Goal: Information Seeking & Learning: Compare options

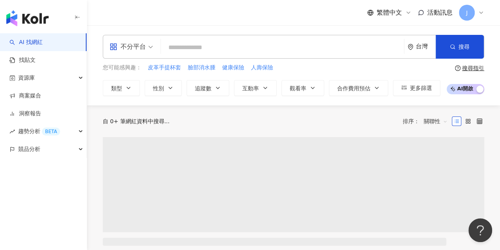
click at [154, 46] on div "不分平台" at bounding box center [131, 46] width 52 height 23
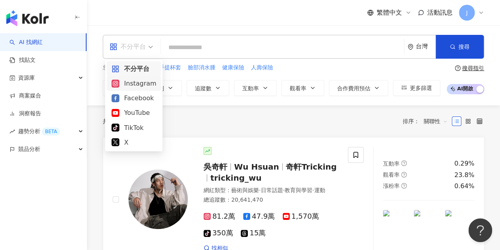
click at [150, 86] on div "Instagram" at bounding box center [134, 83] width 45 height 10
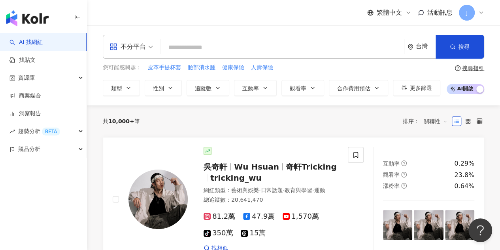
click at [258, 44] on input "search" at bounding box center [282, 47] width 237 height 15
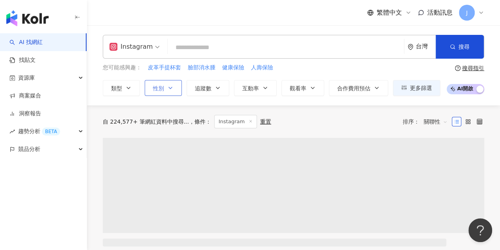
click at [176, 90] on button "性別" at bounding box center [163, 88] width 37 height 16
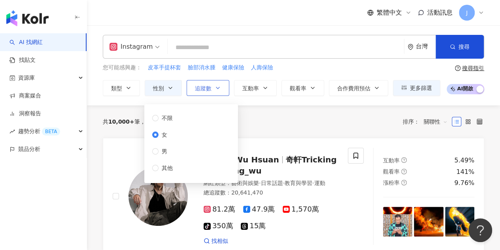
click at [220, 83] on button "追蹤數" at bounding box center [208, 88] width 43 height 16
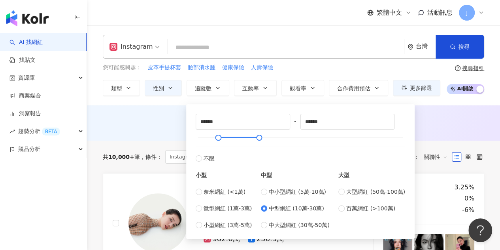
type input "******"
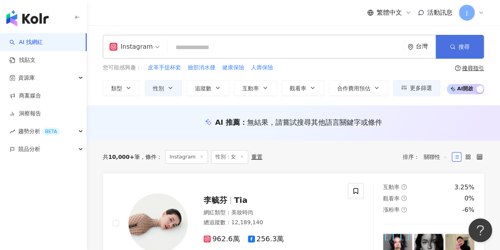
click at [460, 44] on span "搜尋" at bounding box center [464, 47] width 11 height 6
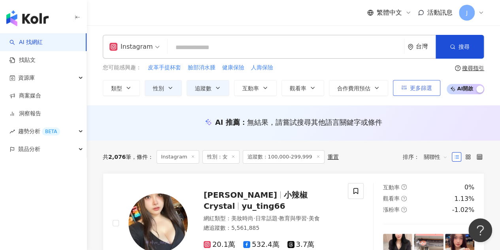
click at [414, 87] on span "更多篩選" at bounding box center [421, 88] width 22 height 6
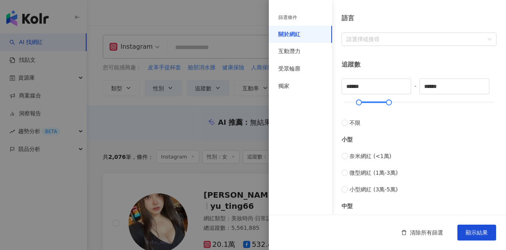
scroll to position [277, 0]
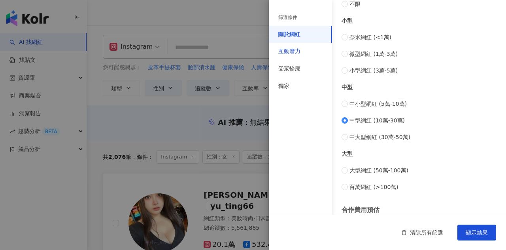
click at [290, 53] on div "互動潛力" at bounding box center [289, 51] width 22 height 8
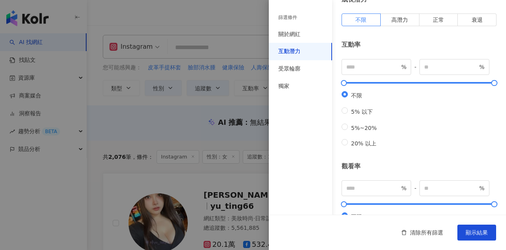
scroll to position [0, 0]
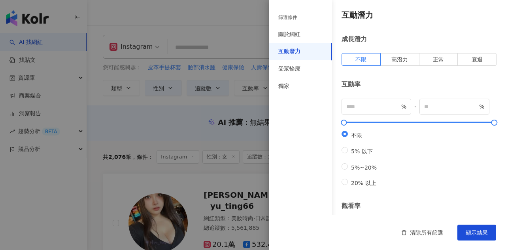
click at [268, 65] on div at bounding box center [253, 125] width 506 height 250
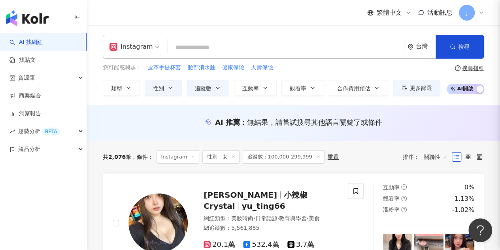
click at [293, 68] on div at bounding box center [250, 125] width 500 height 250
click at [413, 92] on button "更多篩選" at bounding box center [416, 88] width 47 height 16
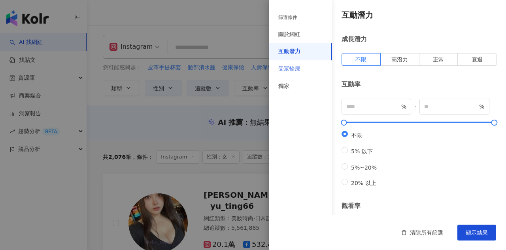
click at [301, 73] on div "受眾輪廓" at bounding box center [300, 68] width 63 height 17
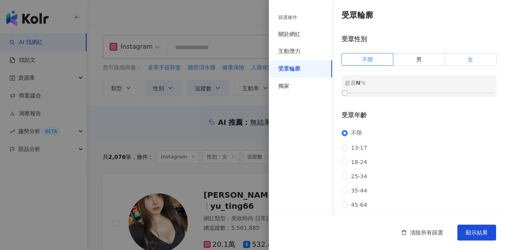
click at [461, 63] on label "女" at bounding box center [470, 59] width 51 height 13
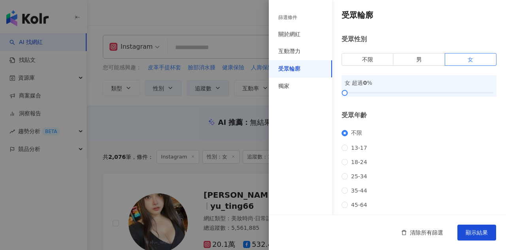
click at [344, 186] on div "不限 13-17 18-24 25-34 35-44 45-64 65+" at bounding box center [419, 175] width 155 height 93
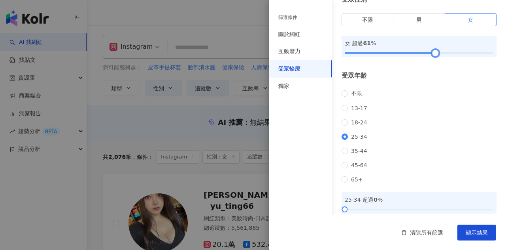
drag, startPoint x: 346, startPoint y: 52, endPoint x: 434, endPoint y: 52, distance: 87.8
click at [434, 52] on div at bounding box center [436, 53] width 4 height 4
click at [432, 52] on div at bounding box center [434, 53] width 4 height 4
click at [430, 95] on div "不限 13-17 18-24 25-34 35-44 45-64 65+" at bounding box center [419, 136] width 155 height 93
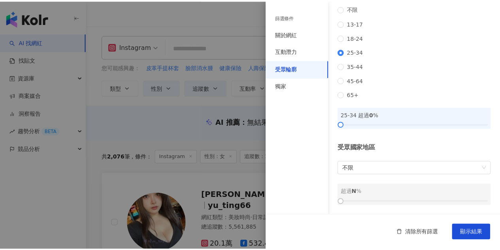
scroll to position [134, 0]
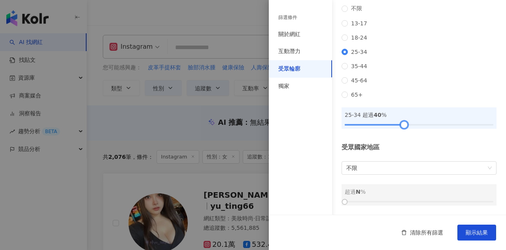
drag, startPoint x: 345, startPoint y: 122, endPoint x: 402, endPoint y: 123, distance: 57.0
click at [402, 123] on div at bounding box center [404, 124] width 4 height 4
click at [476, 229] on span "顯示結果" at bounding box center [477, 232] width 22 height 6
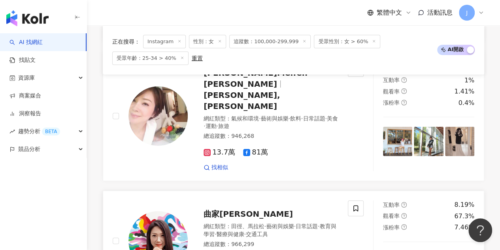
scroll to position [1503, 0]
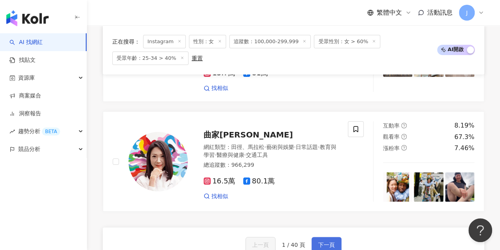
click at [325, 237] on button "下一頁" at bounding box center [327, 245] width 30 height 16
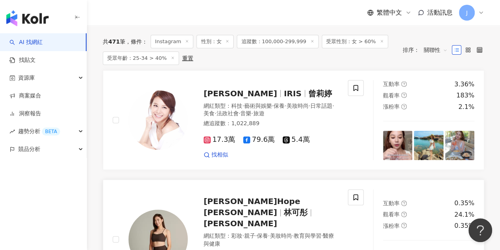
scroll to position [103, 0]
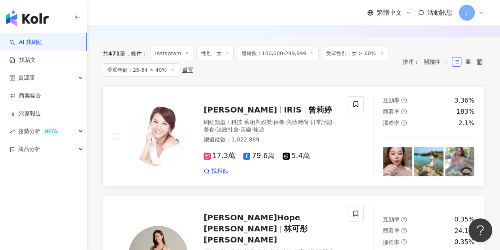
click at [309, 111] on span "曾莉婷" at bounding box center [321, 109] width 24 height 9
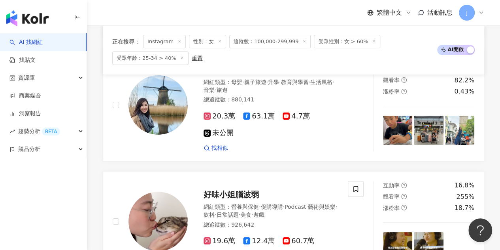
scroll to position [1488, 0]
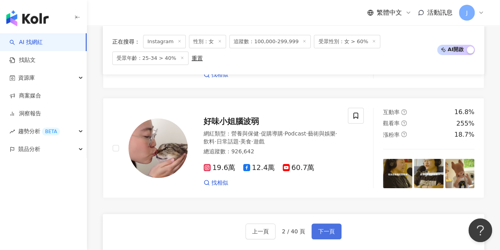
drag, startPoint x: 330, startPoint y: 156, endPoint x: 326, endPoint y: 149, distance: 7.8
click at [330, 228] on span "下一頁" at bounding box center [326, 231] width 17 height 6
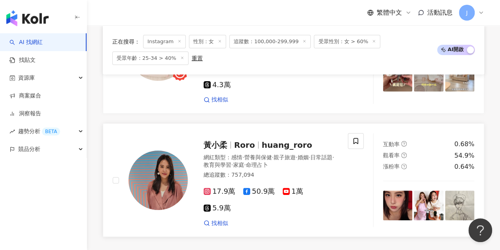
scroll to position [1542, 0]
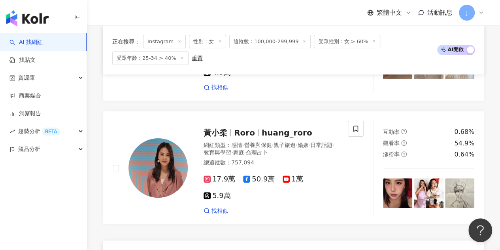
drag, startPoint x: 329, startPoint y: 191, endPoint x: 329, endPoint y: 187, distance: 4.0
click at [329, 243] on span "下一頁" at bounding box center [326, 246] width 17 height 6
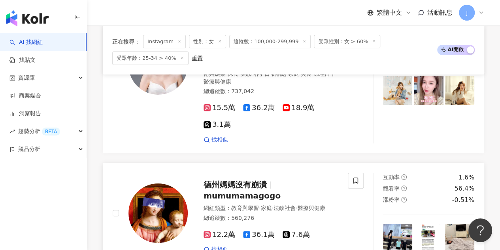
scroll to position [1543, 0]
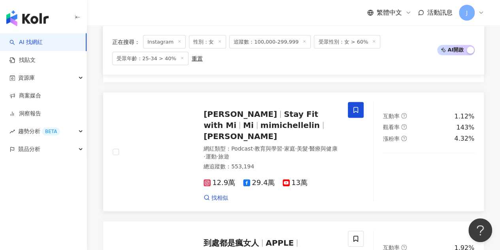
scroll to position [712, 0]
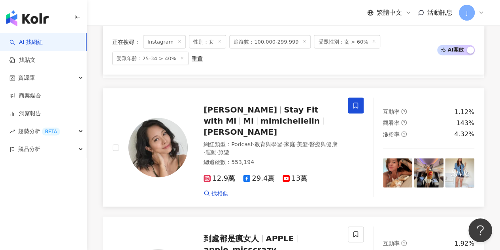
click at [299, 104] on span "Stay Fit with Mi" at bounding box center [261, 114] width 115 height 21
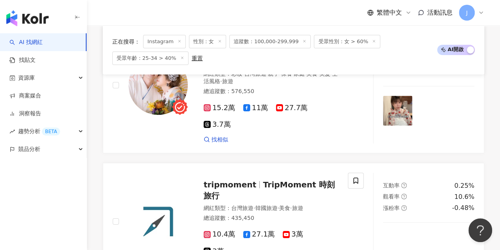
scroll to position [1463, 0]
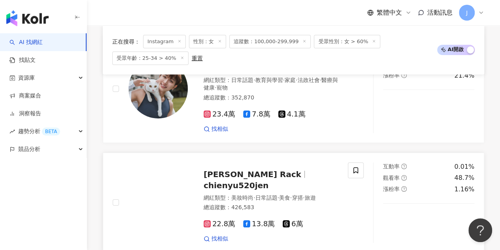
scroll to position [1414, 0]
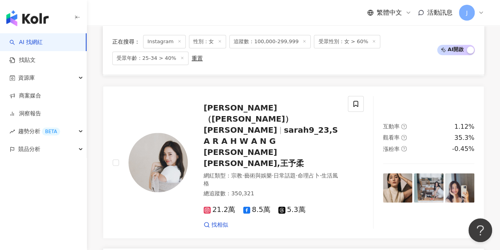
scroll to position [396, 0]
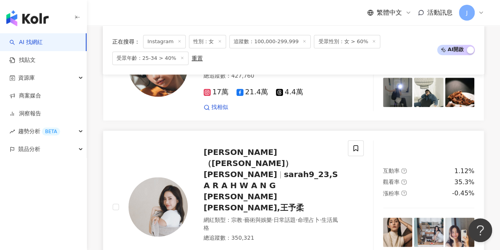
click at [296, 169] on span "sarah9_23,S A R A H W A N G 莎拉 王棠云,王予柔" at bounding box center [271, 190] width 134 height 43
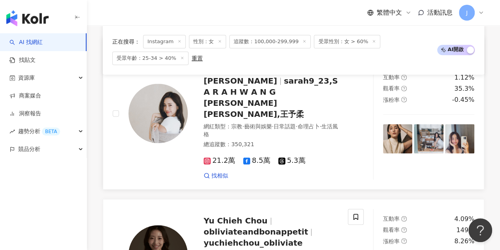
scroll to position [514, 0]
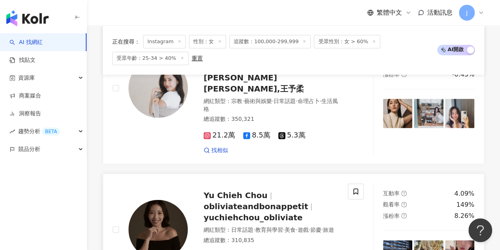
click at [276, 201] on span "obliviateandbonappetit" at bounding box center [256, 205] width 104 height 9
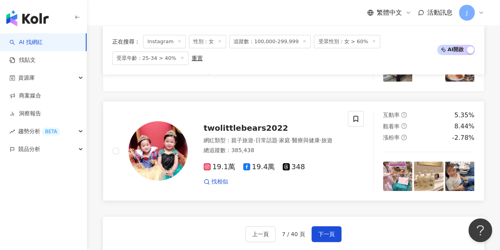
scroll to position [1384, 0]
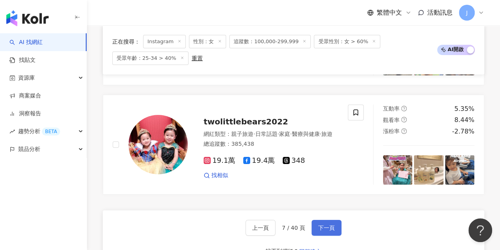
click at [331, 224] on span "下一頁" at bounding box center [326, 227] width 17 height 6
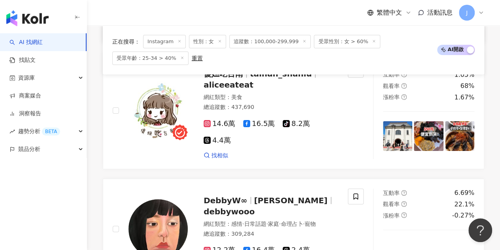
scroll to position [1424, 0]
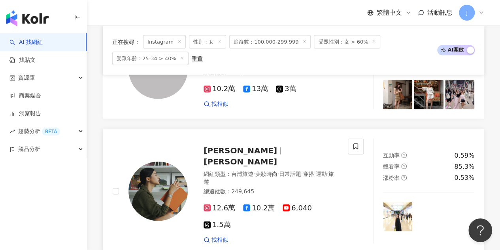
scroll to position [870, 0]
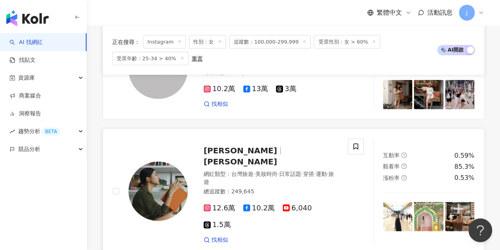
click at [267, 157] on span "Nikki 小閃" at bounding box center [241, 161] width 74 height 9
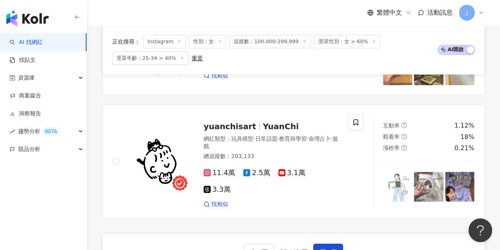
scroll to position [1345, 0]
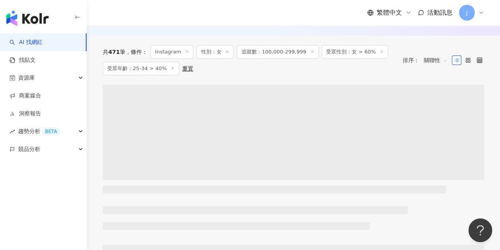
scroll to position [119, 0]
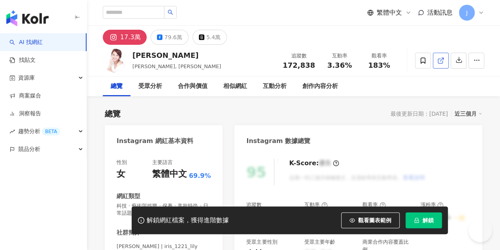
click at [443, 59] on icon at bounding box center [440, 60] width 7 height 7
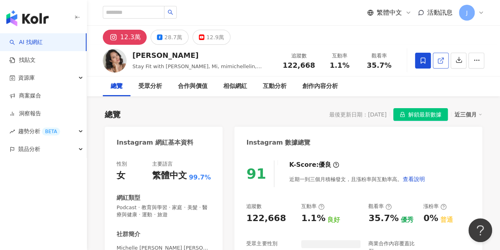
click at [444, 59] on polyline at bounding box center [443, 59] width 2 height 2
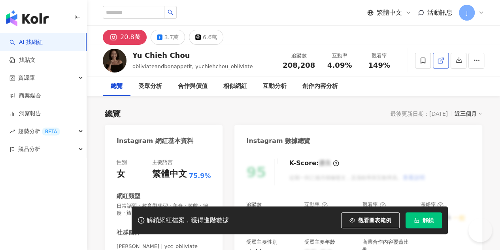
click at [442, 56] on span at bounding box center [440, 60] width 7 height 8
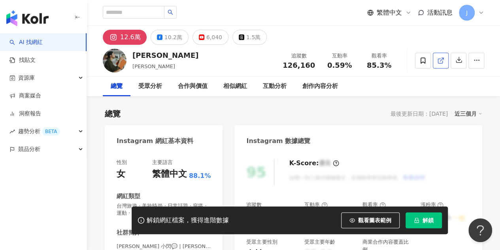
click at [435, 65] on link at bounding box center [441, 61] width 16 height 16
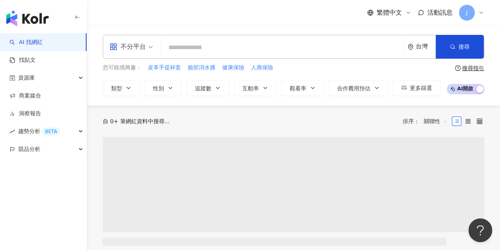
click at [142, 44] on div "不分平台" at bounding box center [128, 46] width 36 height 13
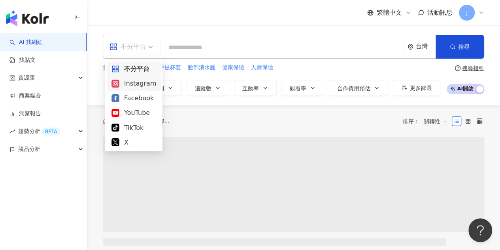
click at [144, 84] on div "Instagram" at bounding box center [134, 83] width 45 height 10
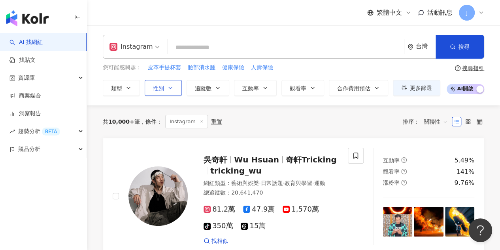
click at [174, 88] on button "性別" at bounding box center [163, 88] width 37 height 16
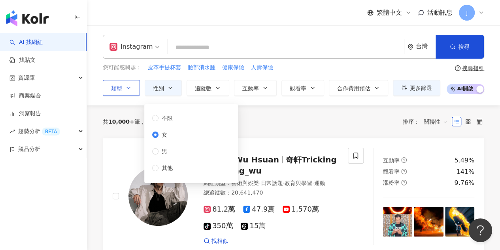
click at [130, 85] on icon "button" at bounding box center [128, 88] width 6 height 6
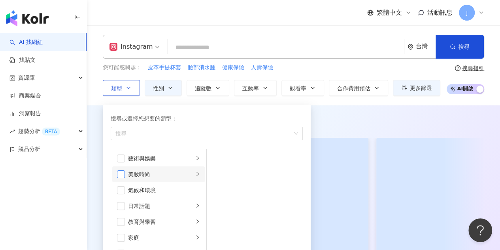
click at [117, 170] on li "美妝時尚" at bounding box center [158, 174] width 93 height 16
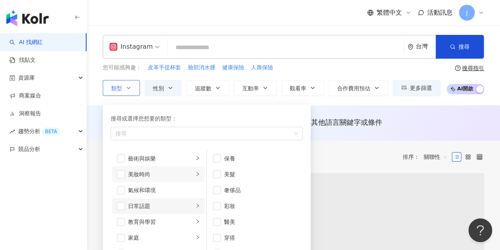
scroll to position [79, 0]
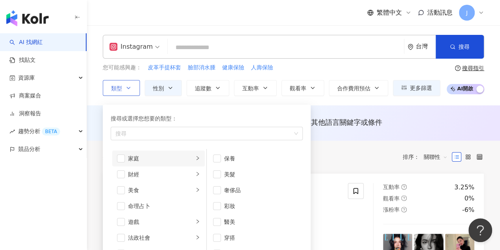
drag, startPoint x: 124, startPoint y: 161, endPoint x: 130, endPoint y: 154, distance: 8.4
click at [124, 160] on span "button" at bounding box center [121, 158] width 8 height 8
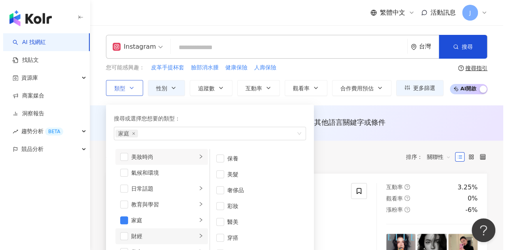
scroll to position [0, 0]
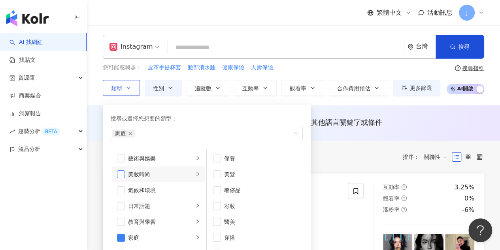
click at [121, 173] on span "button" at bounding box center [121, 174] width 8 height 8
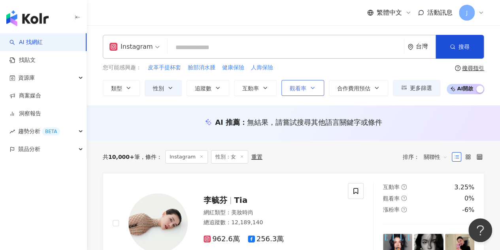
click at [282, 84] on button "觀看率" at bounding box center [303, 88] width 43 height 16
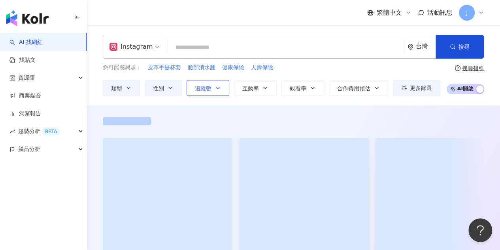
click at [216, 89] on icon "button" at bounding box center [218, 88] width 6 height 6
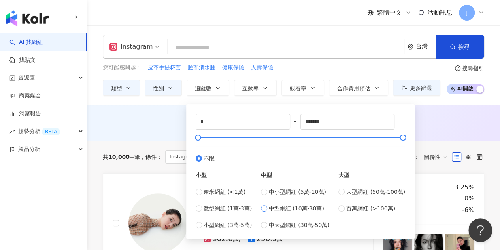
type input "******"
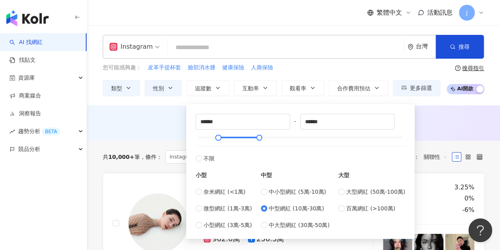
click at [317, 73] on div "您可能感興趣： 皮革手提杯套 臉部消水腫 健康保險 人壽保險 類型 性別 追蹤數 互動率 觀看率 合作費用預估 更多篩選 不限 女 男 其他 % - % 不限…" at bounding box center [272, 79] width 338 height 32
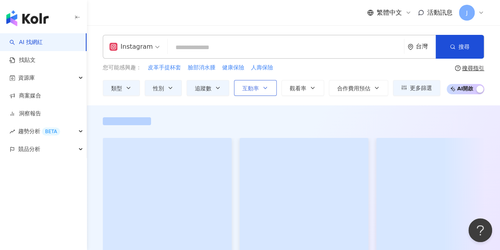
click at [260, 89] on button "互動率" at bounding box center [255, 88] width 43 height 16
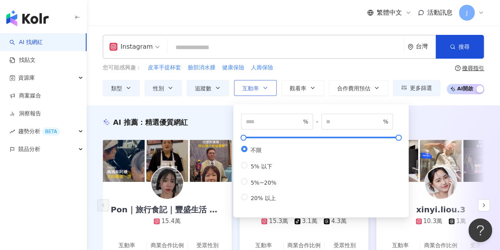
click at [268, 89] on button "互動率" at bounding box center [255, 88] width 43 height 16
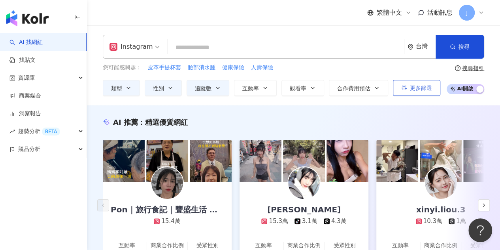
click at [424, 82] on button "更多篩選" at bounding box center [416, 88] width 47 height 16
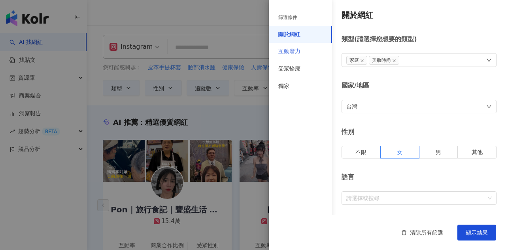
click at [305, 52] on div "互動潛力" at bounding box center [300, 51] width 63 height 17
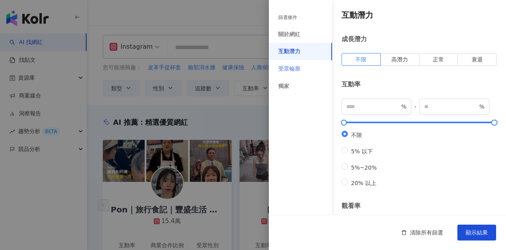
drag, startPoint x: 301, startPoint y: 62, endPoint x: 309, endPoint y: 71, distance: 12.0
click at [300, 62] on div "受眾輪廓" at bounding box center [300, 68] width 63 height 17
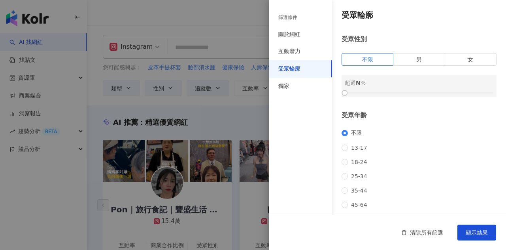
drag, startPoint x: 452, startPoint y: 56, endPoint x: 432, endPoint y: 68, distance: 23.9
click at [452, 56] on label "女" at bounding box center [470, 59] width 51 height 13
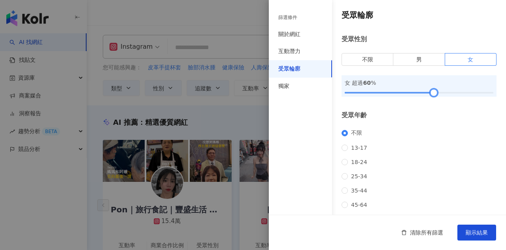
drag, startPoint x: 348, startPoint y: 91, endPoint x: 431, endPoint y: 93, distance: 83.1
click at [431, 93] on div at bounding box center [419, 92] width 149 height 5
click at [432, 138] on div "不限 13-17 18-24 25-34 35-44 45-64 65+" at bounding box center [419, 175] width 155 height 93
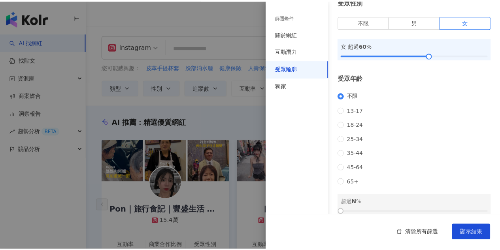
scroll to position [79, 0]
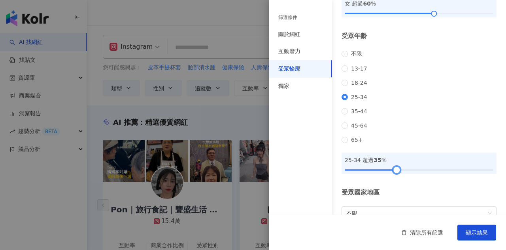
drag, startPoint x: 347, startPoint y: 180, endPoint x: 398, endPoint y: 182, distance: 50.7
click at [398, 172] on div at bounding box center [397, 169] width 4 height 4
click at [472, 229] on span "顯示結果" at bounding box center [477, 232] width 22 height 6
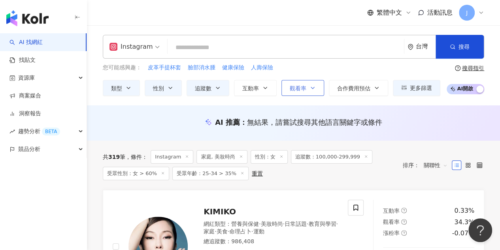
click at [293, 90] on span "觀看率" at bounding box center [298, 88] width 17 height 6
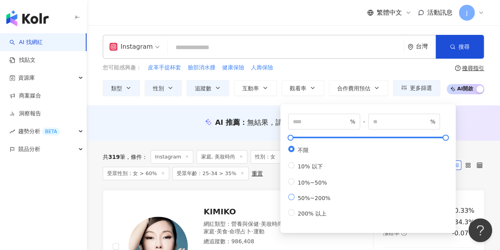
type input "**"
type input "***"
click at [375, 64] on div "您可能感興趣： 皮革手提杯套 臉部消水腫 健康保險 人壽保險" at bounding box center [272, 67] width 338 height 9
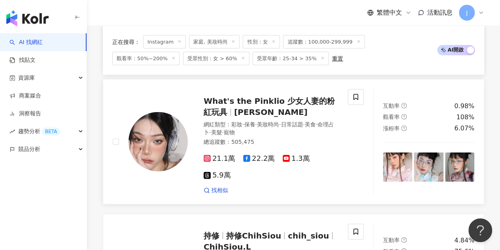
scroll to position [870, 0]
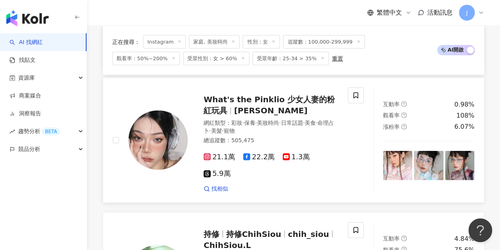
click at [309, 95] on span "What's the Pinklio 少女人妻的粉紅玩具" at bounding box center [269, 105] width 131 height 21
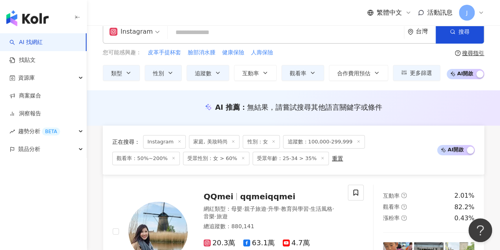
scroll to position [0, 0]
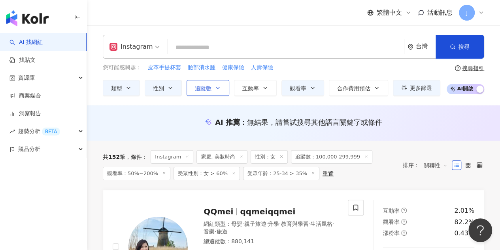
click at [212, 84] on button "追蹤數" at bounding box center [208, 88] width 43 height 16
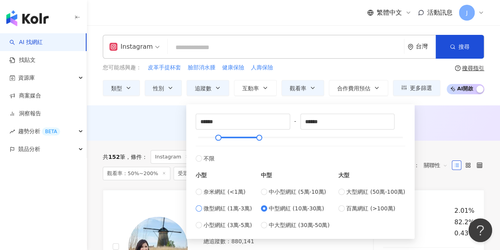
type input "*****"
drag, startPoint x: 222, startPoint y: 122, endPoint x: 180, endPoint y: 121, distance: 42.7
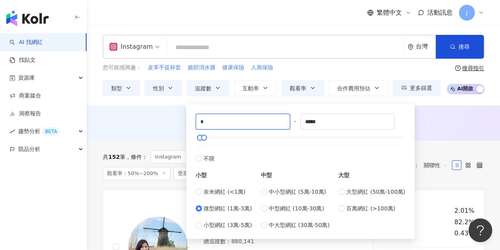
type input "*"
type input "****"
click at [267, 11] on div "繁體中文 活動訊息 J" at bounding box center [294, 12] width 382 height 25
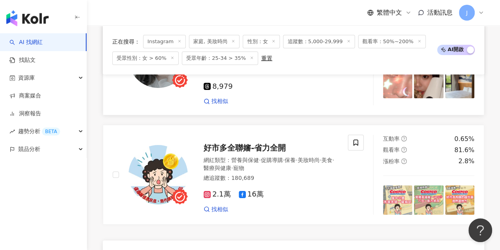
scroll to position [1424, 0]
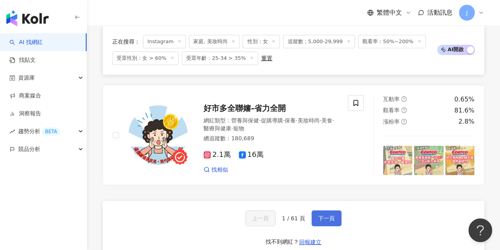
click at [330, 210] on button "下一頁" at bounding box center [327, 218] width 30 height 16
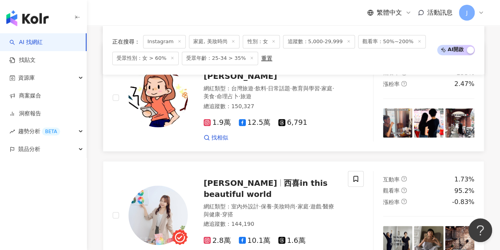
scroll to position [633, 0]
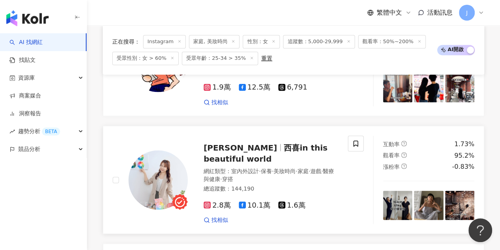
click at [313, 142] on span "西喜in this beautiful world" at bounding box center [266, 152] width 124 height 21
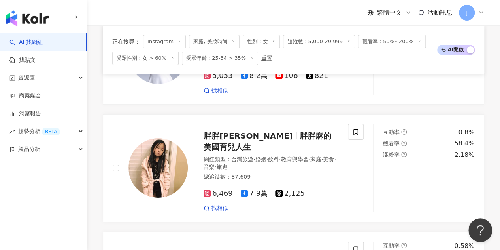
scroll to position [1305, 0]
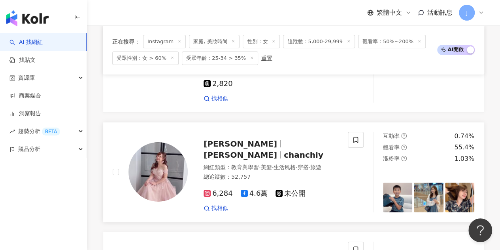
scroll to position [1384, 0]
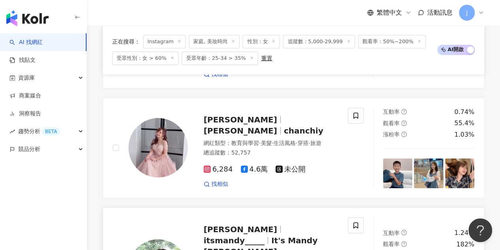
click at [231, 224] on span "Mandy Lee" at bounding box center [241, 228] width 74 height 9
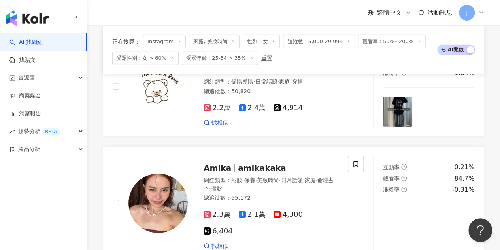
scroll to position [1226, 0]
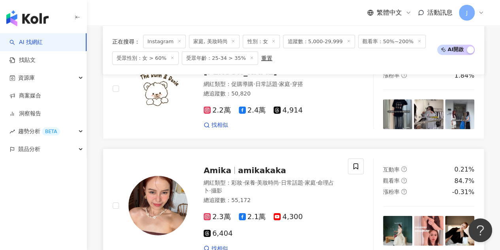
click at [263, 165] on span "amikakaka" at bounding box center [262, 169] width 48 height 9
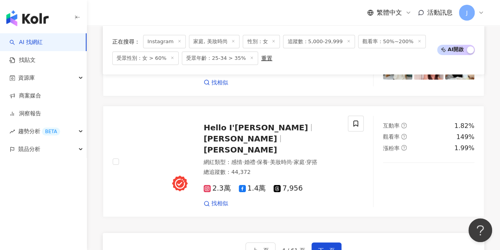
scroll to position [1424, 0]
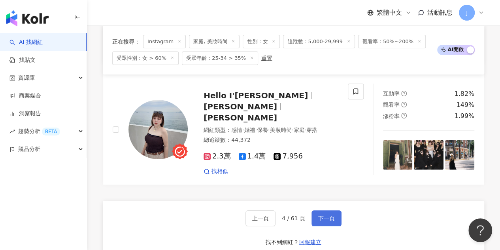
click at [326, 215] on span "下一頁" at bounding box center [326, 218] width 17 height 6
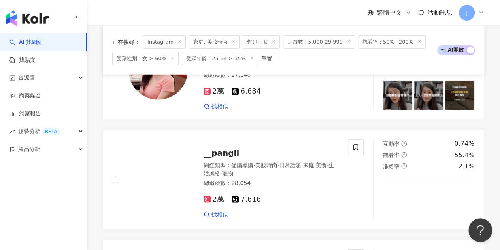
scroll to position [1068, 0]
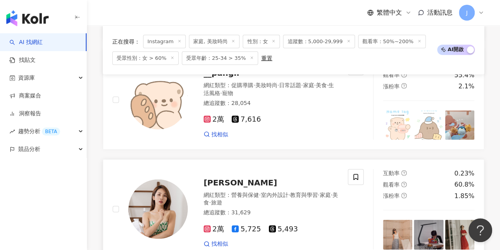
click at [267, 178] on span "Summer 沙莫太太" at bounding box center [241, 182] width 74 height 9
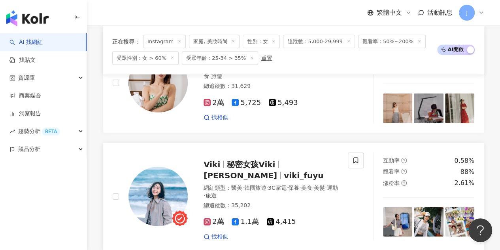
scroll to position [1305, 0]
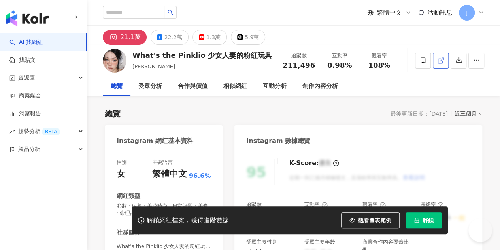
click at [440, 61] on icon at bounding box center [440, 60] width 7 height 7
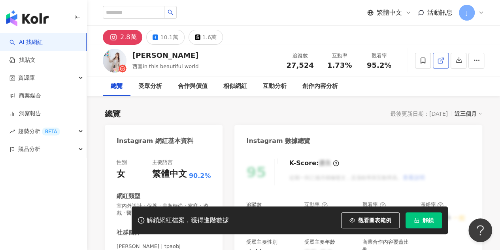
click at [445, 63] on link at bounding box center [441, 61] width 16 height 16
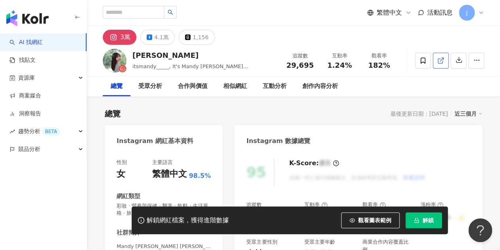
click at [444, 62] on icon at bounding box center [440, 60] width 7 height 7
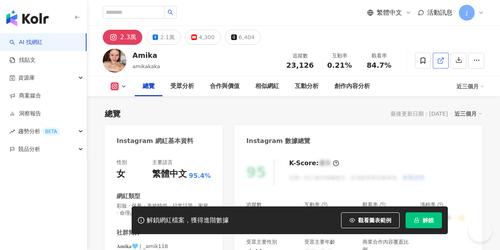
drag, startPoint x: 304, startPoint y: 0, endPoint x: 438, endPoint y: 61, distance: 147.5
click at [438, 61] on icon at bounding box center [440, 61] width 4 height 4
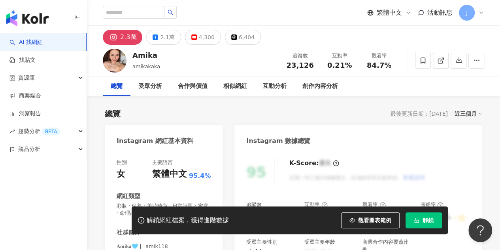
click at [164, 43] on button "2.1萬" at bounding box center [163, 37] width 34 height 15
click at [435, 63] on link at bounding box center [441, 61] width 16 height 16
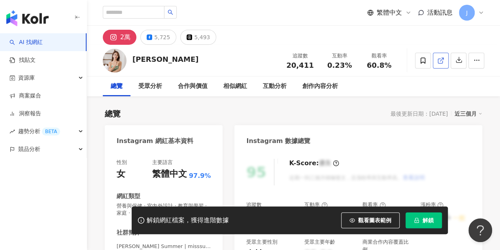
click at [442, 63] on icon at bounding box center [440, 61] width 4 height 4
click at [167, 41] on div "5,725" at bounding box center [162, 37] width 16 height 11
click at [163, 41] on div "5,725" at bounding box center [162, 37] width 16 height 11
click at [168, 36] on div "5,725" at bounding box center [162, 37] width 16 height 11
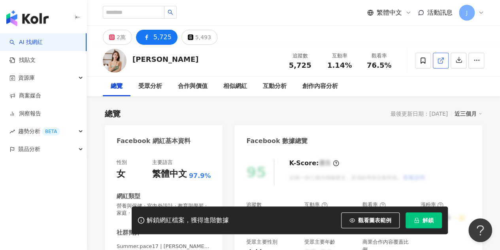
click at [443, 63] on icon at bounding box center [440, 60] width 7 height 7
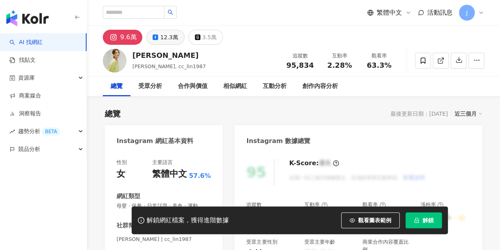
click at [163, 36] on div "12.3萬" at bounding box center [169, 37] width 18 height 11
click at [170, 76] on div "合作與價值" at bounding box center [192, 86] width 45 height 20
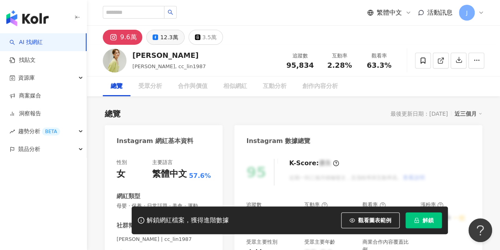
click at [170, 38] on div "12.3萬" at bounding box center [169, 37] width 18 height 11
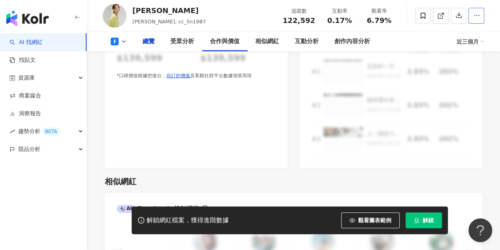
scroll to position [452, 0]
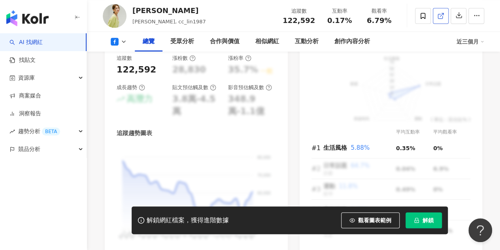
click at [441, 11] on span at bounding box center [440, 15] width 7 height 8
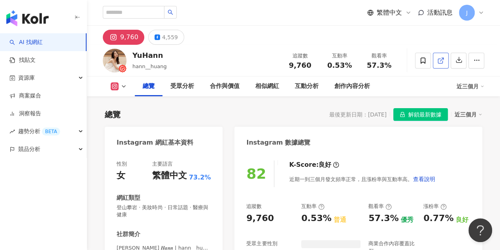
click at [443, 59] on icon at bounding box center [440, 61] width 4 height 4
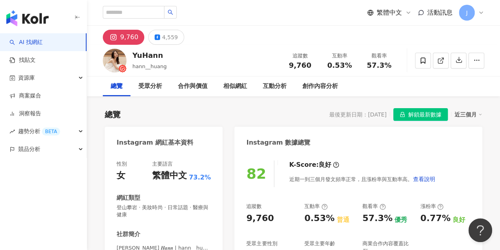
drag, startPoint x: 159, startPoint y: 37, endPoint x: 185, endPoint y: 41, distance: 26.4
click at [159, 37] on button "4,559" at bounding box center [166, 37] width 36 height 15
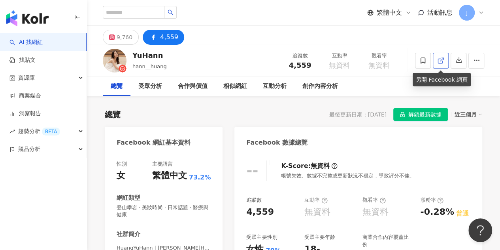
click at [440, 64] on span at bounding box center [440, 60] width 7 height 8
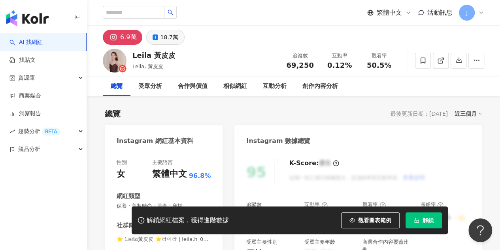
click at [160, 32] on div "18.7萬" at bounding box center [169, 37] width 18 height 11
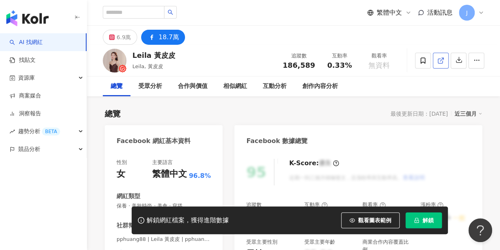
click at [439, 64] on span at bounding box center [440, 60] width 7 height 8
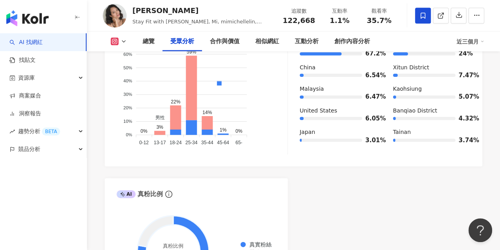
scroll to position [760, 0]
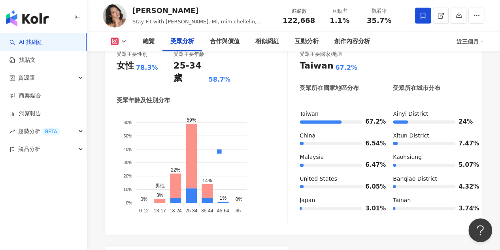
click at [131, 41] on button at bounding box center [119, 42] width 32 height 8
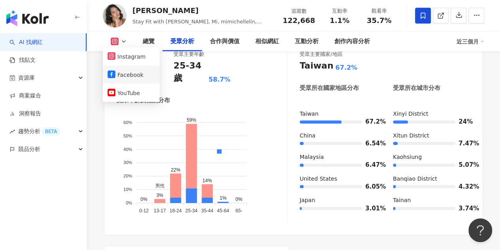
click at [121, 75] on button "Facebook" at bounding box center [131, 74] width 47 height 11
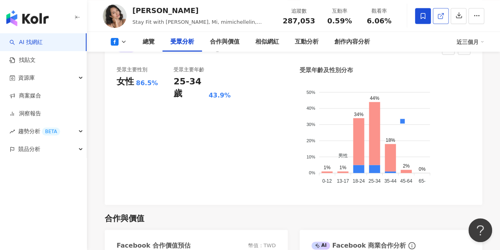
scroll to position [760, 0]
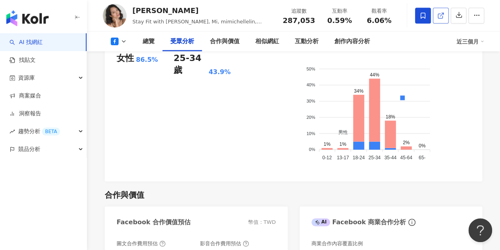
click at [445, 19] on link at bounding box center [441, 16] width 16 height 16
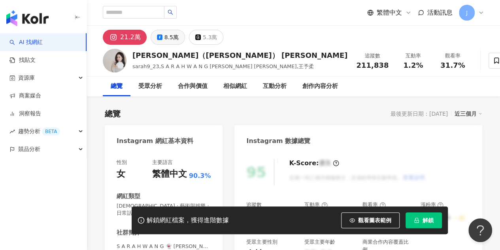
click at [177, 35] on button "8.5萬" at bounding box center [168, 37] width 34 height 15
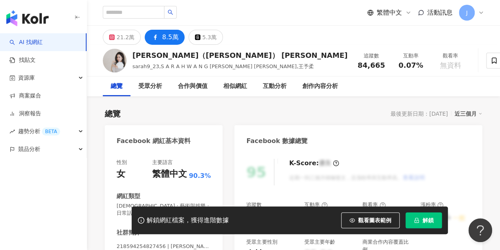
click at [118, 42] on div "21.2萬" at bounding box center [126, 37] width 18 height 11
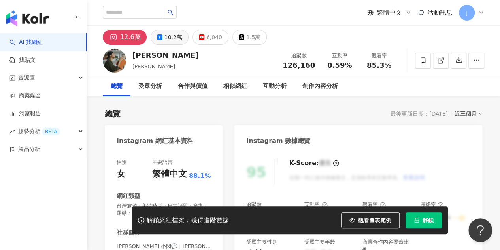
click at [168, 33] on div "10.2萬" at bounding box center [174, 37] width 18 height 11
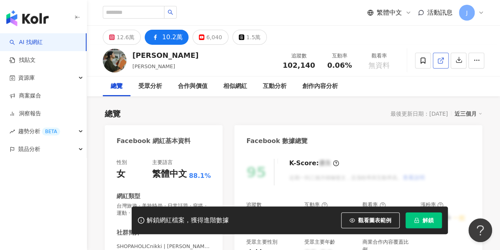
click at [439, 59] on icon at bounding box center [440, 60] width 7 height 7
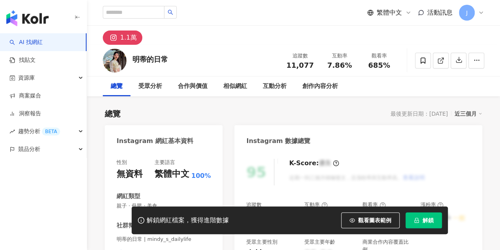
scroll to position [48, 0]
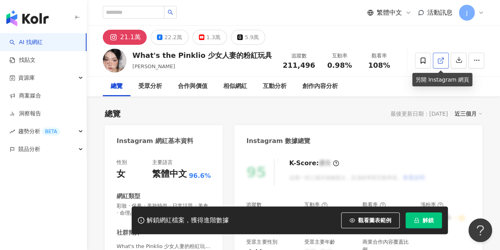
click at [441, 63] on icon at bounding box center [440, 60] width 7 height 7
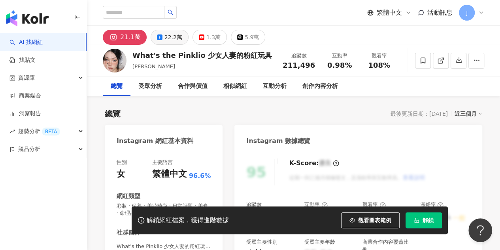
click at [175, 37] on div "22.2萬" at bounding box center [174, 37] width 18 height 11
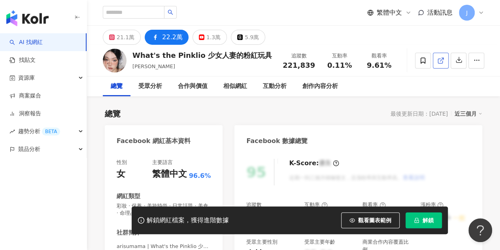
click at [436, 59] on link at bounding box center [441, 61] width 16 height 16
click at [127, 37] on div "21.1萬" at bounding box center [126, 37] width 18 height 11
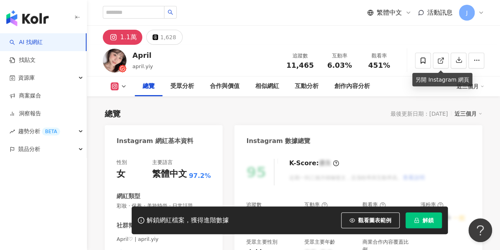
scroll to position [48, 0]
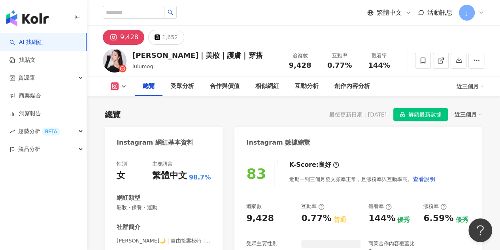
scroll to position [48, 0]
